Goal: Book appointment/travel/reservation

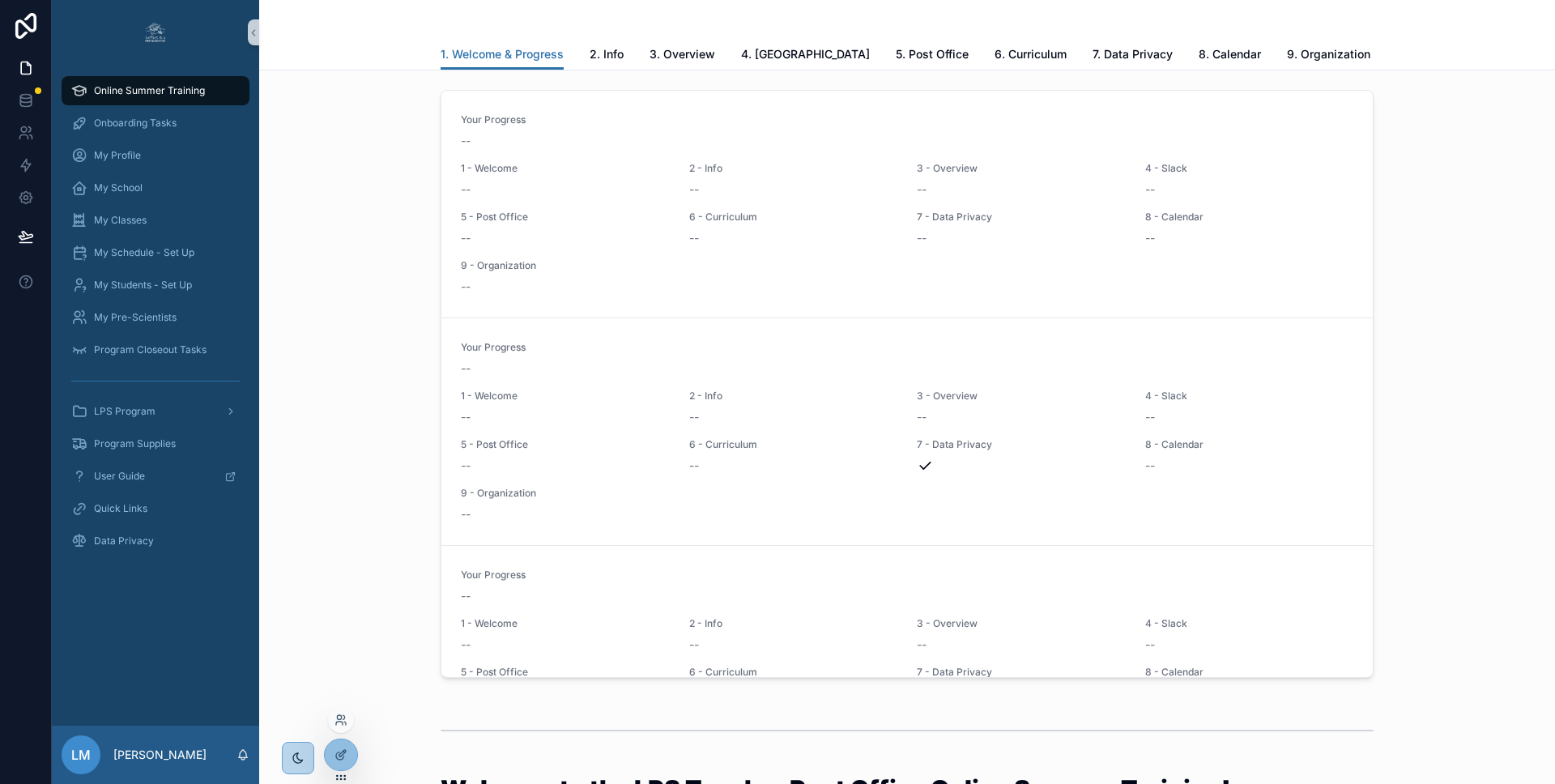
click at [345, 712] on div at bounding box center [341, 720] width 26 height 26
click at [338, 724] on icon at bounding box center [341, 720] width 13 height 13
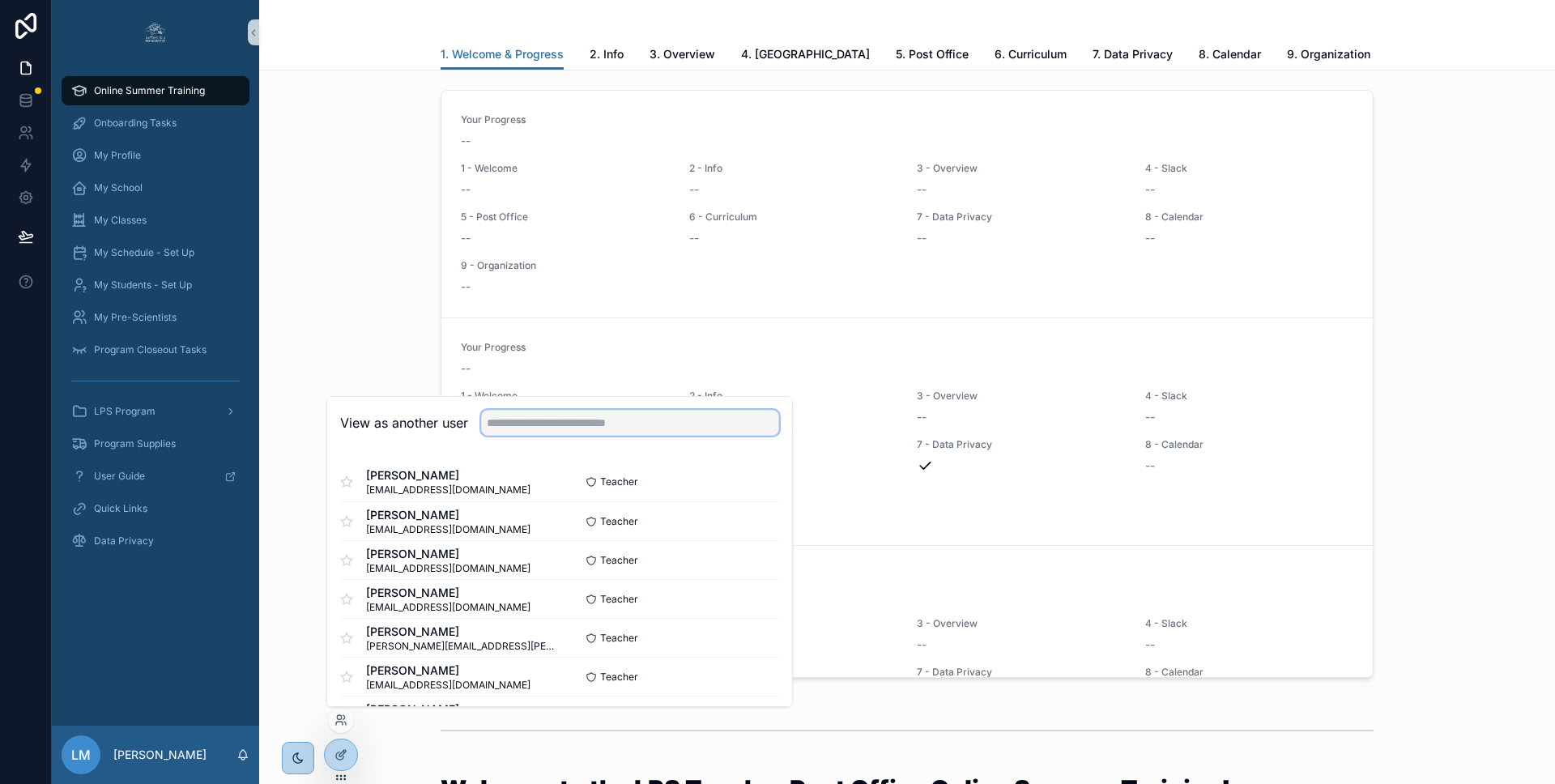
click at [540, 424] on input "text" at bounding box center [630, 422] width 298 height 26
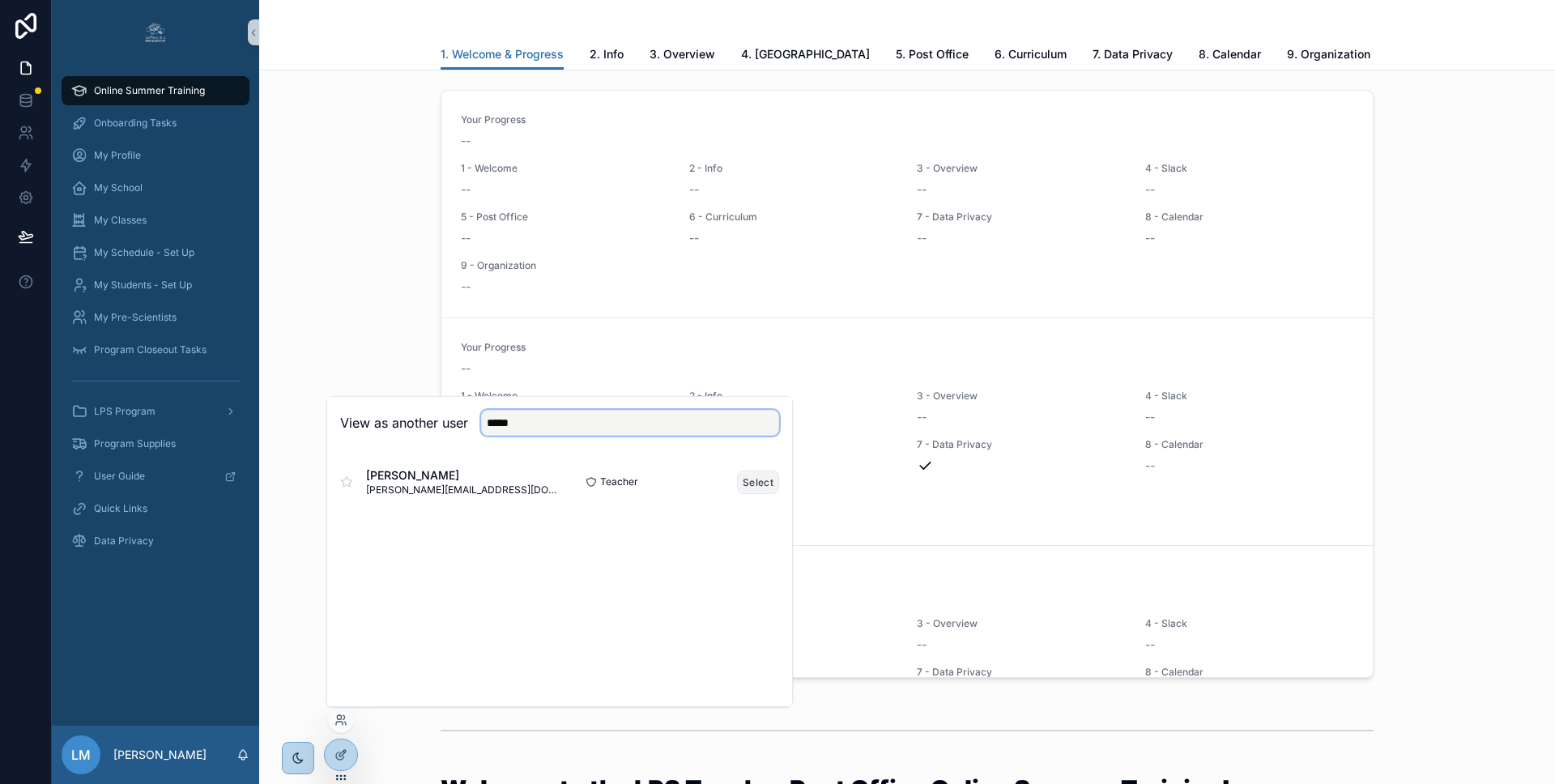
type input "*****"
click at [762, 477] on button "Select" at bounding box center [758, 483] width 42 height 24
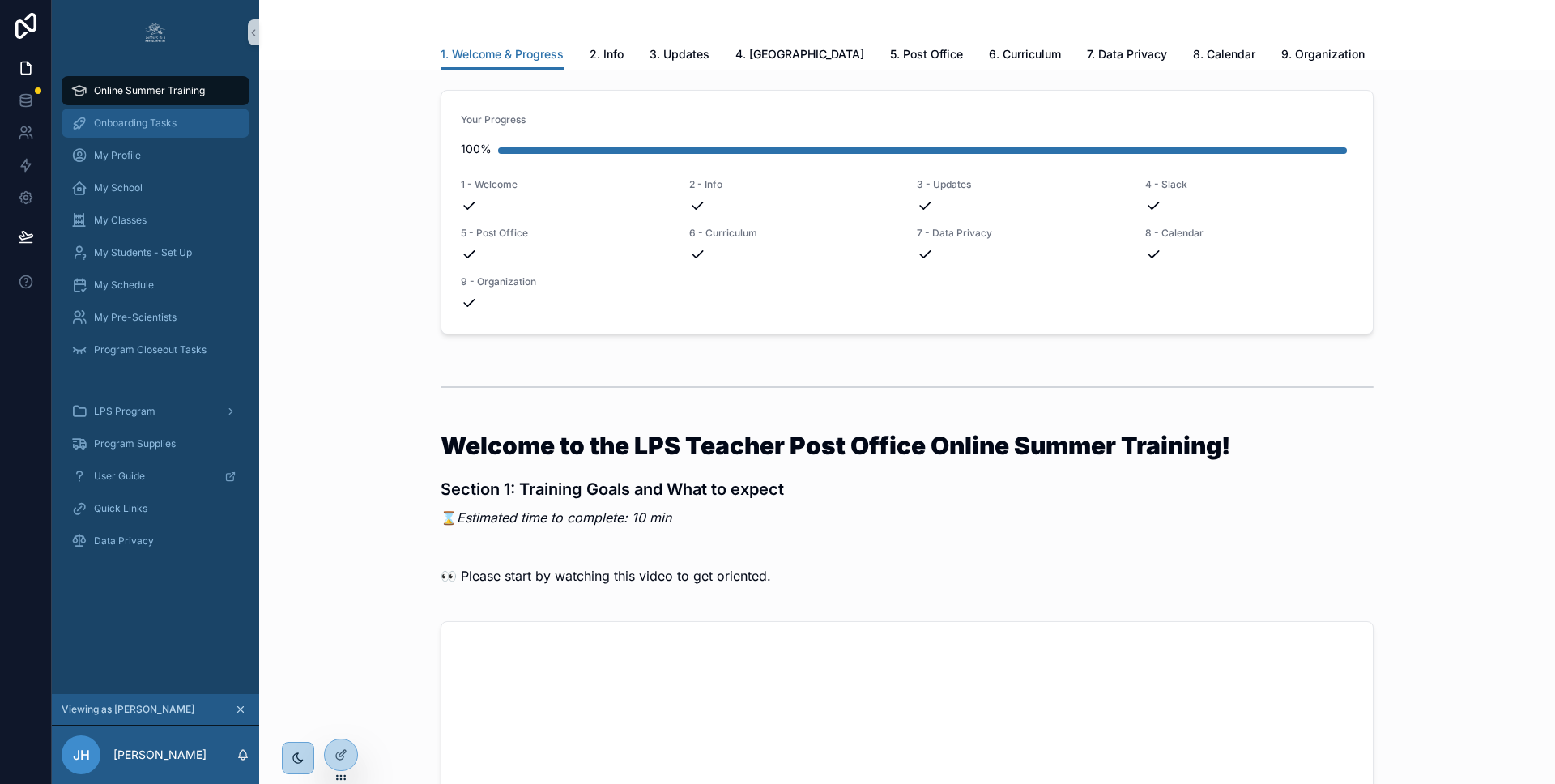
click at [101, 134] on div "Onboarding Tasks" at bounding box center [156, 123] width 169 height 26
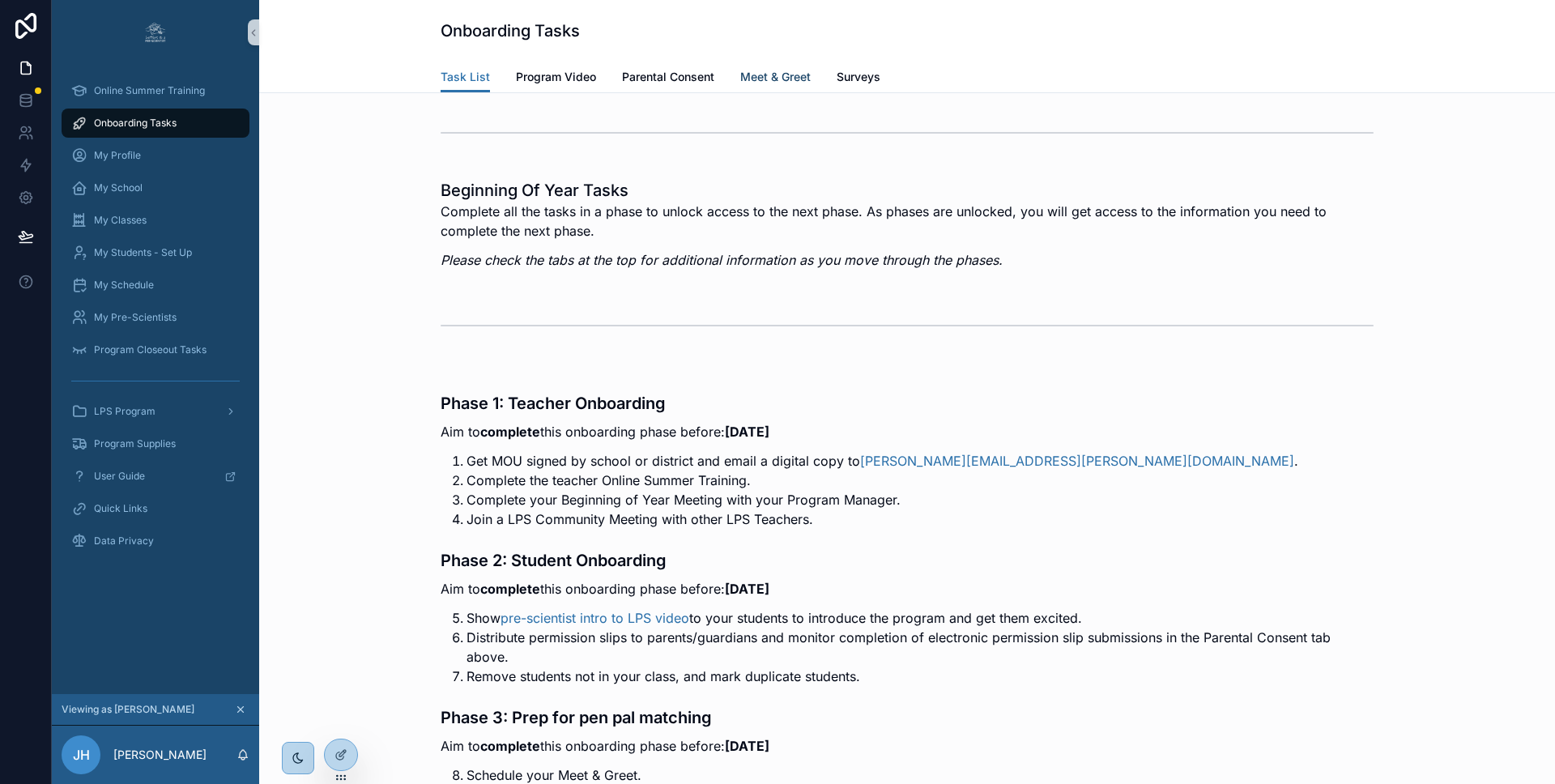
click at [774, 72] on span "Meet & Greet" at bounding box center [775, 77] width 71 height 16
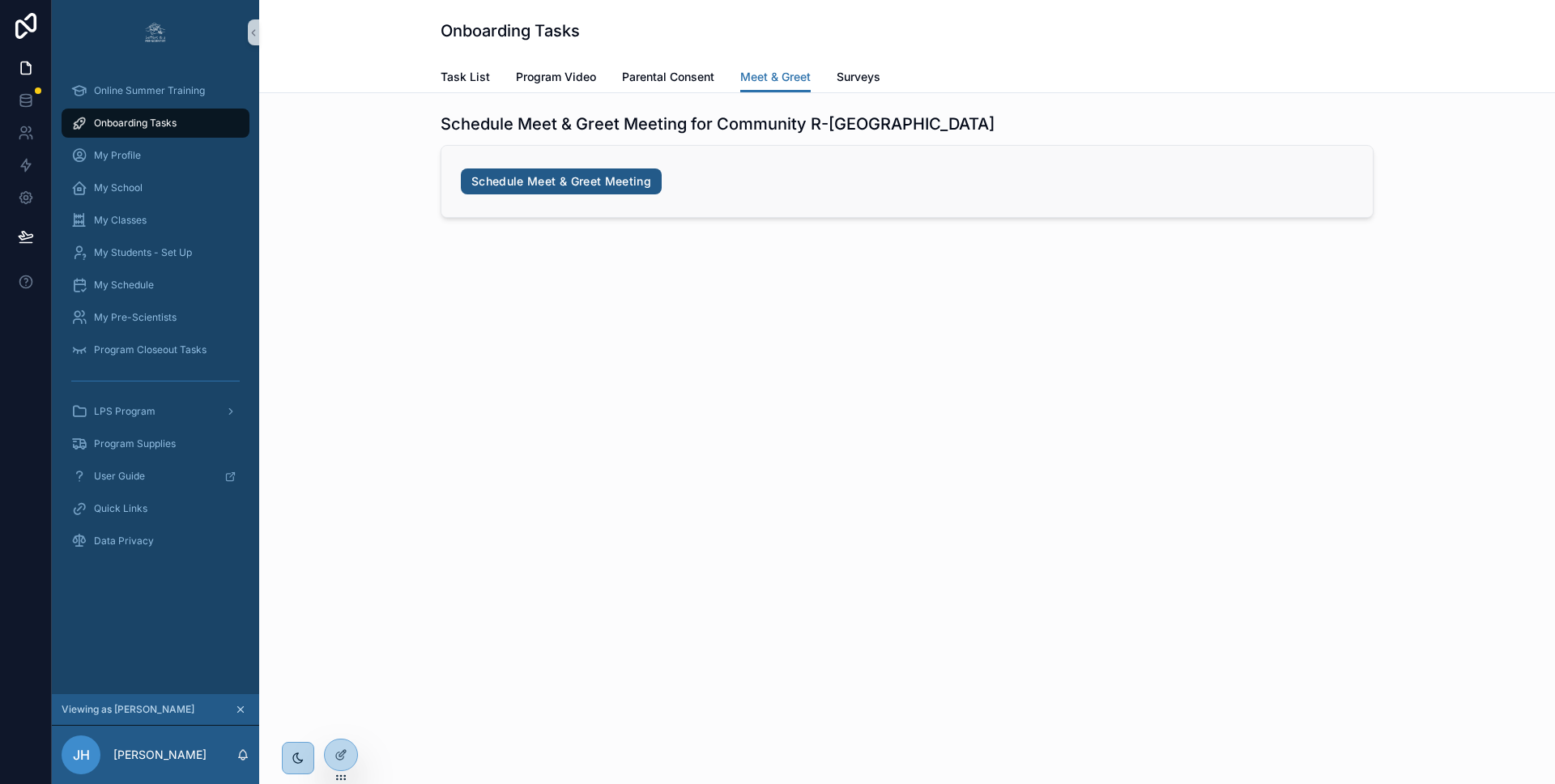
click at [512, 181] on link "Schedule Meet & Greet Meeting" at bounding box center [561, 181] width 201 height 26
